Goal: Communication & Community: Ask a question

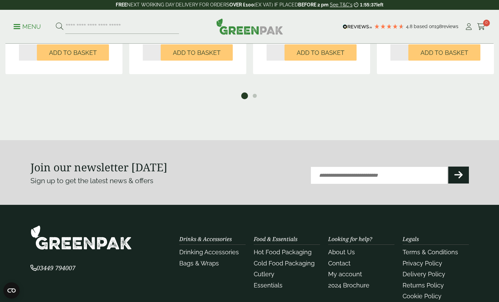
scroll to position [584, 0]
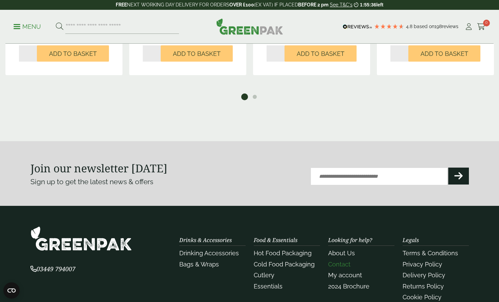
click at [347, 265] on li "Contact" at bounding box center [361, 264] width 66 height 9
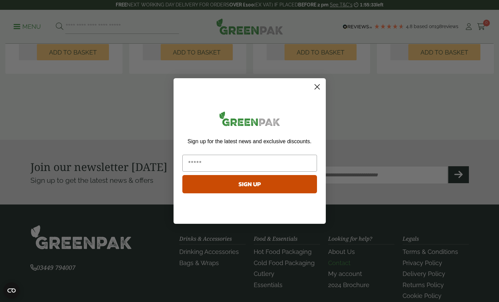
scroll to position [586, 0]
click at [318, 87] on icon "Close dialog" at bounding box center [317, 87] width 12 height 12
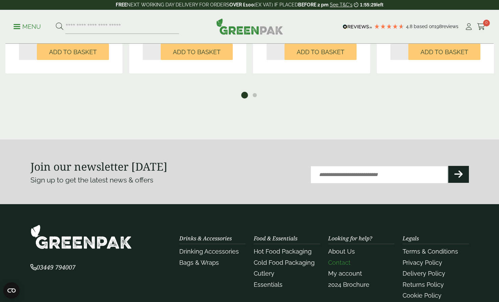
click at [346, 264] on link "Contact" at bounding box center [339, 262] width 22 height 7
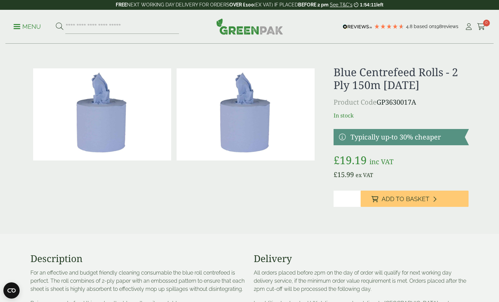
scroll to position [0, 0]
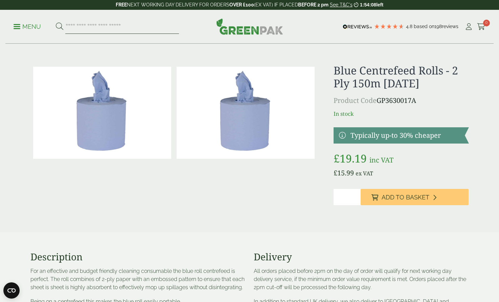
click at [80, 25] on input "search" at bounding box center [122, 27] width 114 height 14
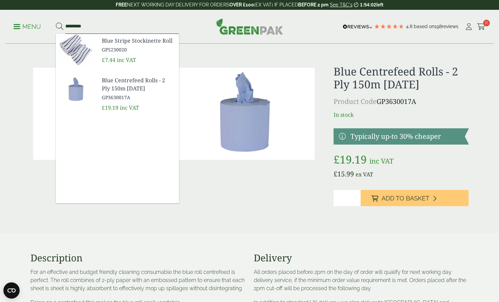
type input "*********"
click at [59, 26] on button at bounding box center [59, 26] width 7 height 9
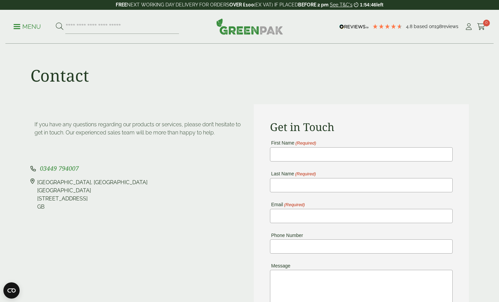
click at [25, 27] on p "Menu" at bounding box center [27, 27] width 27 height 8
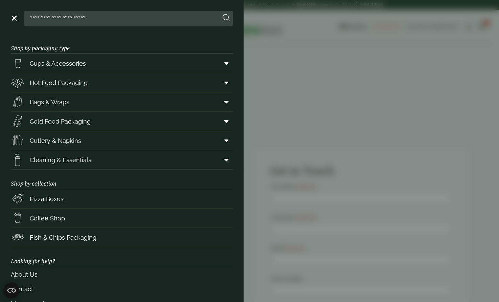
click at [262, 62] on aside "Close Shop by packaging type Cups & Accessories Hot Drink Paper Cups Smoothie C…" at bounding box center [249, 151] width 499 height 302
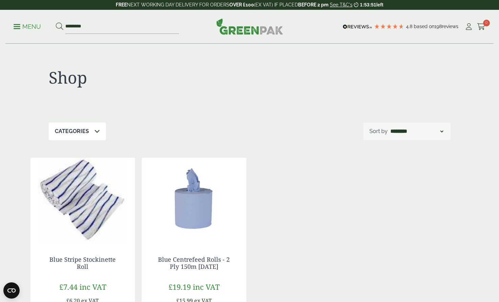
click at [197, 198] on img at bounding box center [194, 200] width 105 height 85
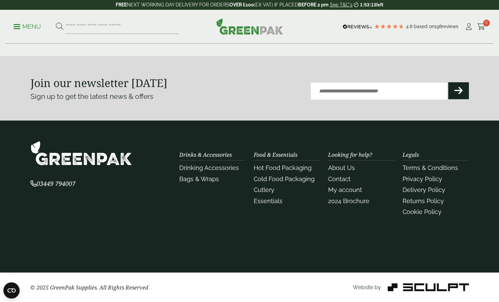
scroll to position [669, 0]
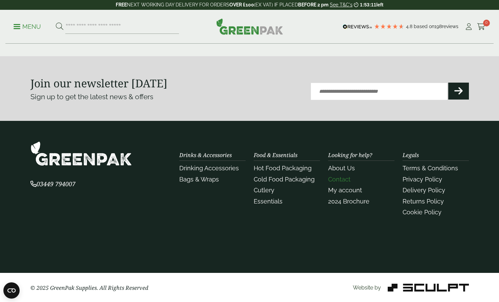
click at [341, 181] on link "Contact" at bounding box center [339, 179] width 22 height 7
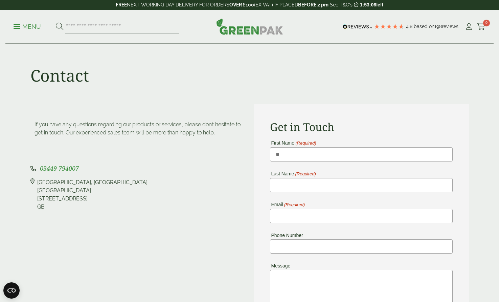
type input "*"
type input "****"
type input "*****"
type input "**********"
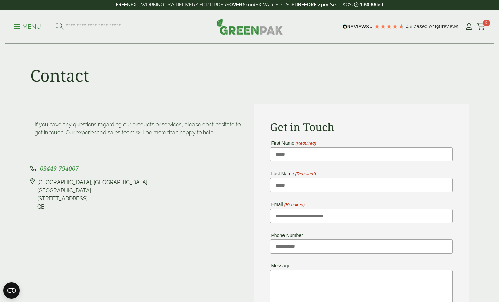
drag, startPoint x: 234, startPoint y: 218, endPoint x: 251, endPoint y: 218, distance: 16.9
click at [236, 218] on div "If you have any questions regarding our products or services, please don’t hesi…" at bounding box center [137, 259] width 223 height 310
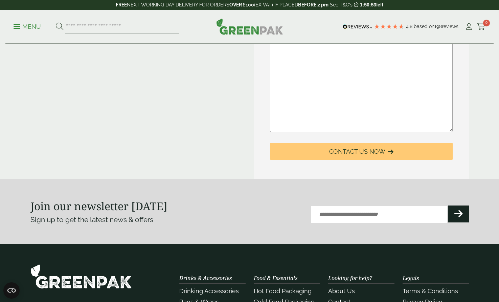
scroll to position [237, 0]
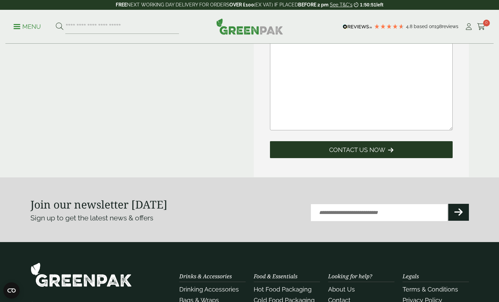
click at [355, 153] on span "Contact Us Now" at bounding box center [357, 149] width 56 height 7
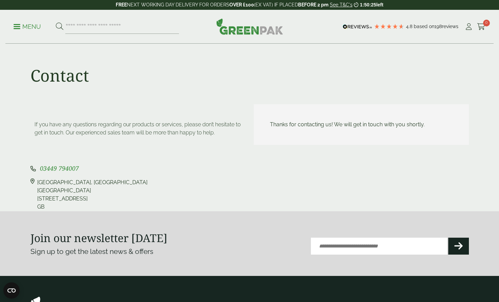
scroll to position [1, 0]
